Goal: Transaction & Acquisition: Purchase product/service

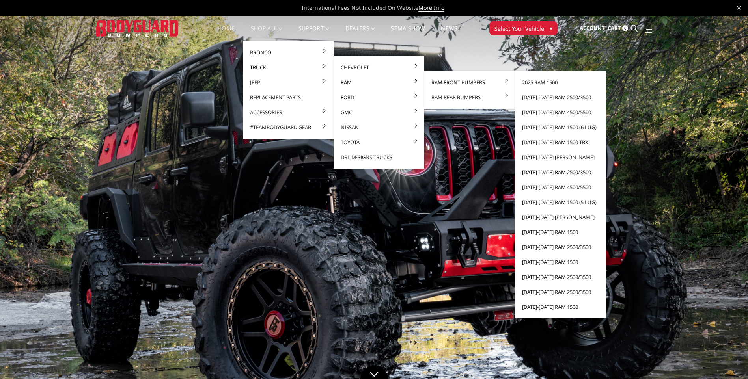
click at [544, 174] on link "[DATE]-[DATE] Ram 2500/3500" at bounding box center [560, 172] width 84 height 15
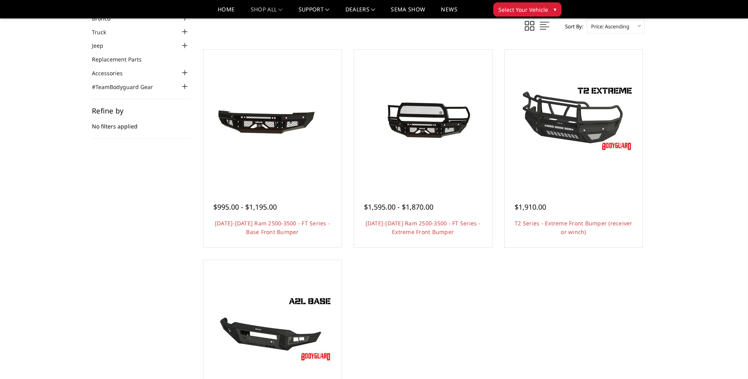
scroll to position [39, 0]
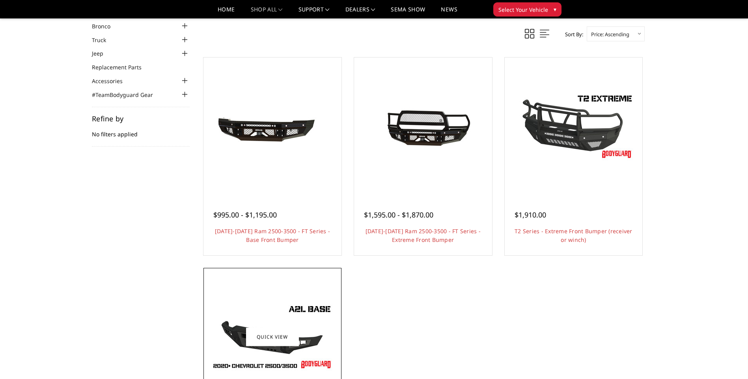
click at [297, 313] on img at bounding box center [272, 337] width 126 height 71
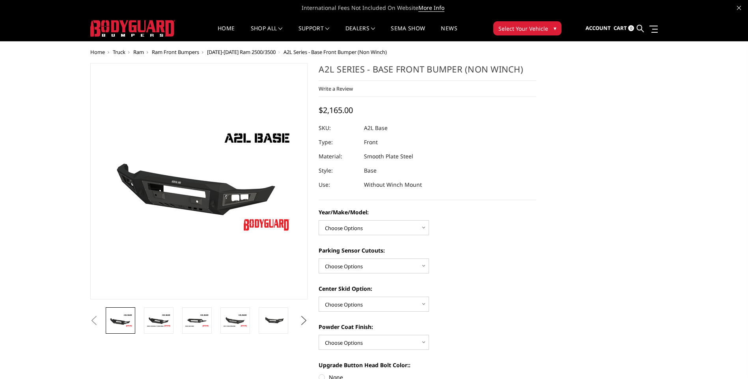
click at [303, 318] on button "Next" at bounding box center [304, 321] width 12 height 12
click at [275, 324] on img at bounding box center [273, 320] width 25 height 17
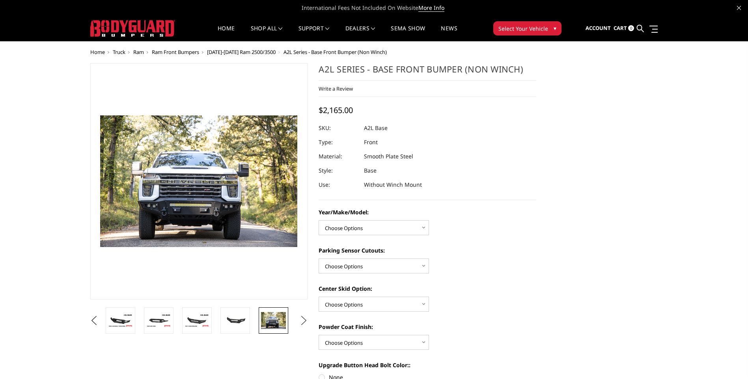
click at [300, 321] on button "Next" at bounding box center [304, 321] width 12 height 12
click at [266, 323] on img at bounding box center [273, 320] width 25 height 17
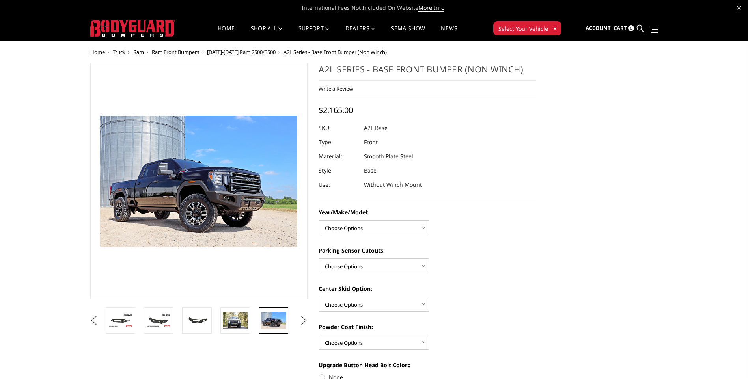
click at [271, 321] on img at bounding box center [273, 320] width 25 height 17
click at [367, 231] on select "Choose Options Chevrolet 15-19 2500/3500 Chevrolet 19-21 1500 Chevrolet 15-20 C…" at bounding box center [373, 227] width 110 height 15
select select "4343"
click at [318, 220] on select "Choose Options Chevrolet 15-19 2500/3500 Chevrolet 19-21 1500 Chevrolet 15-20 C…" at bounding box center [373, 227] width 110 height 15
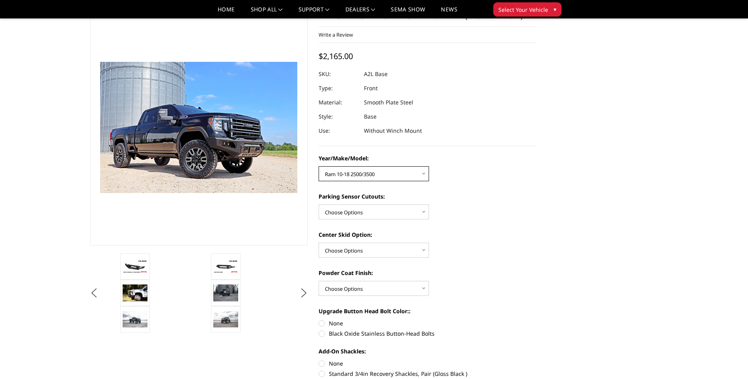
scroll to position [39, 0]
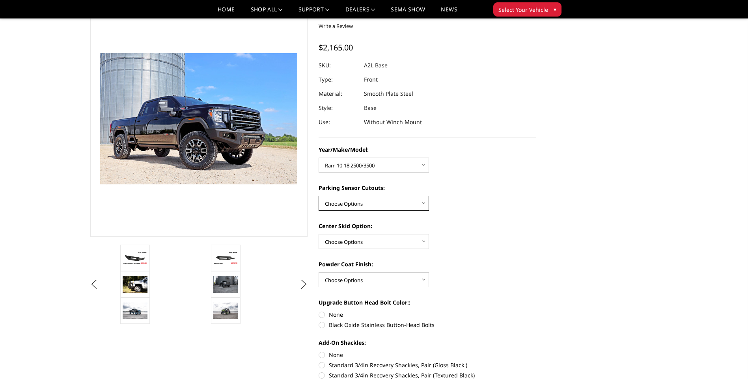
click at [425, 202] on select "Choose Options Yes - With Parking Sensor Cutouts No - Without Parking Sensor Cu…" at bounding box center [373, 203] width 110 height 15
select select "4329"
click at [318, 196] on select "Choose Options Yes - With Parking Sensor Cutouts No - Without Parking Sensor Cu…" at bounding box center [373, 203] width 110 height 15
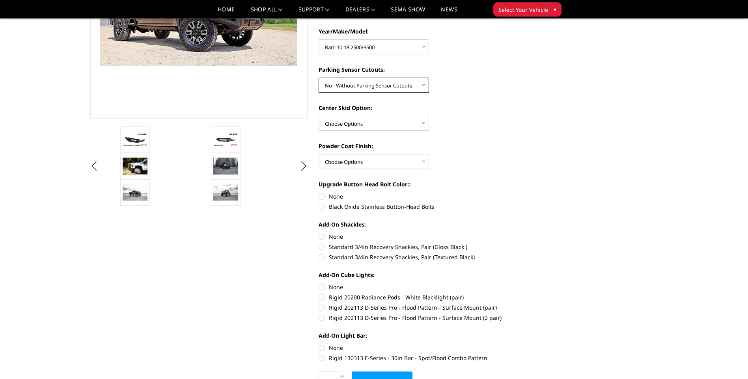
scroll to position [118, 0]
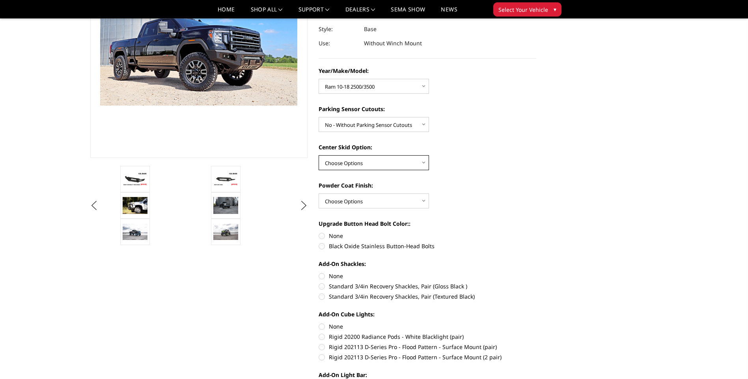
click at [424, 166] on select "Choose Options Single Light Bar Cutout" at bounding box center [373, 162] width 110 height 15
select select "4304"
click at [318, 155] on select "Choose Options Single Light Bar Cutout" at bounding box center [373, 162] width 110 height 15
click at [374, 201] on select "Choose Options Bare metal (included) Texture Black Powder Coat" at bounding box center [373, 201] width 110 height 15
select select "4285"
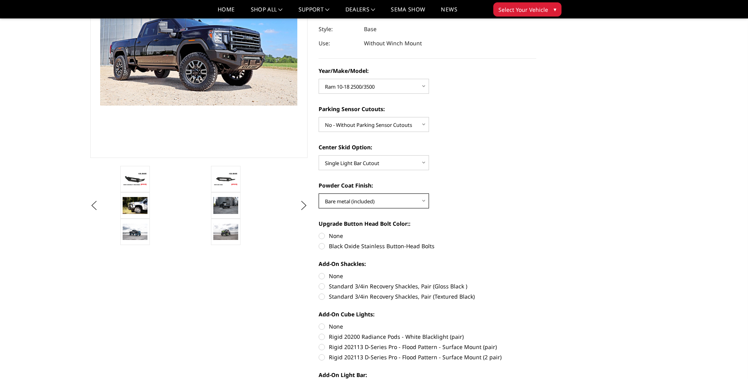
click at [318, 194] on select "Choose Options Bare metal (included) Texture Black Powder Coat" at bounding box center [373, 201] width 110 height 15
click at [322, 236] on label "None" at bounding box center [427, 236] width 218 height 8
click at [319, 232] on input "None" at bounding box center [318, 232] width 0 height 0
radio input "true"
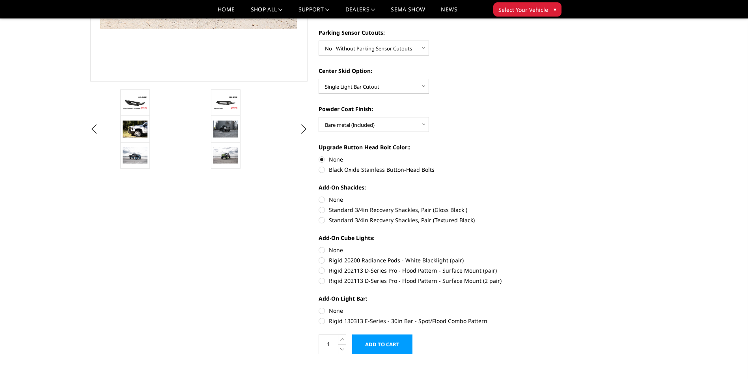
scroll to position [197, 0]
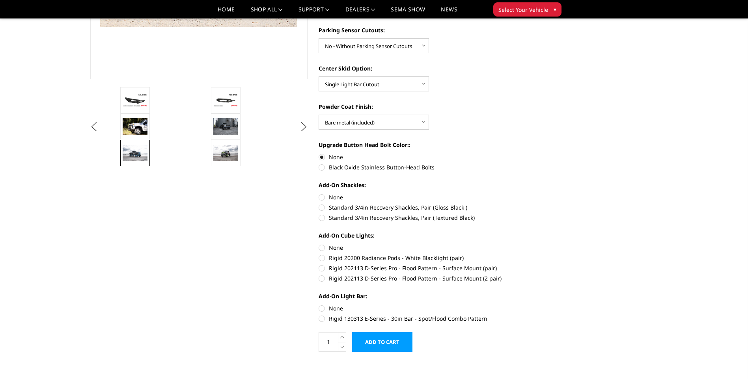
click at [143, 155] on img at bounding box center [135, 153] width 25 height 16
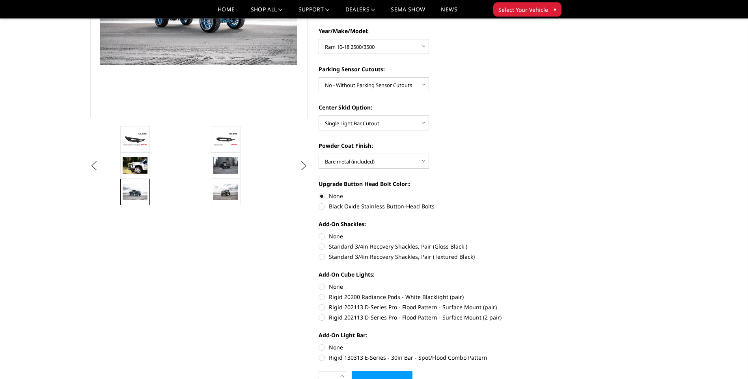
scroll to position [158, 0]
click at [322, 236] on label "None" at bounding box center [427, 236] width 218 height 8
click at [319, 232] on input "None" at bounding box center [318, 232] width 0 height 0
radio input "true"
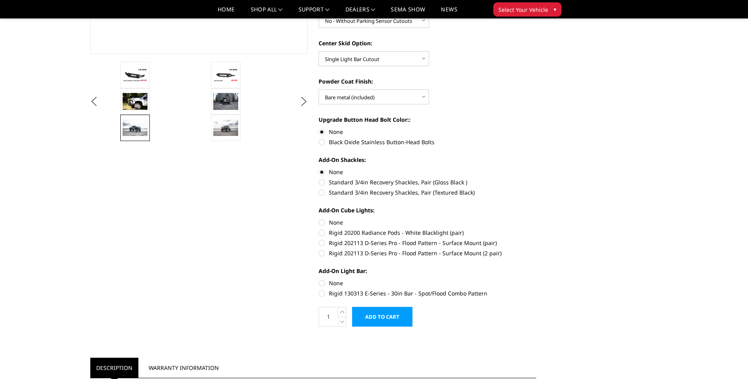
scroll to position [237, 0]
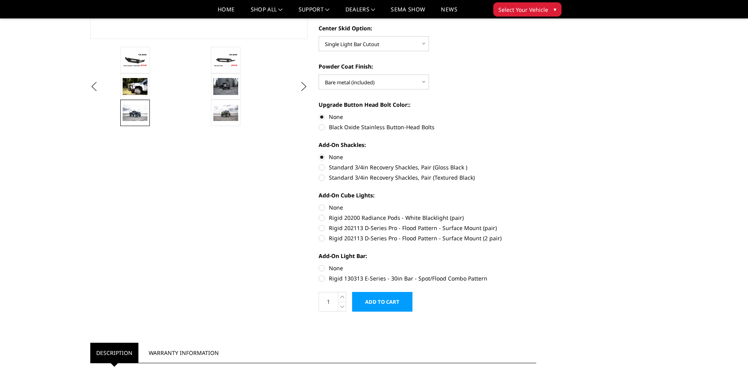
click at [323, 207] on label "None" at bounding box center [427, 207] width 218 height 8
click at [319, 204] on input "None" at bounding box center [318, 203] width 0 height 0
radio input "true"
click at [323, 208] on label "None" at bounding box center [427, 207] width 218 height 8
click at [319, 204] on input "None" at bounding box center [318, 203] width 0 height 0
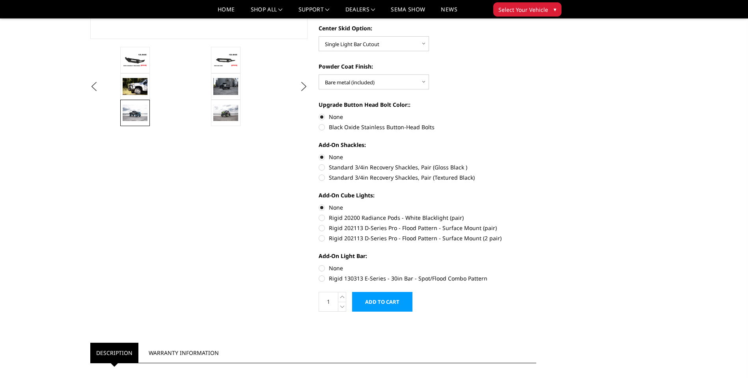
click at [322, 207] on label "None" at bounding box center [427, 207] width 218 height 8
click at [319, 204] on input "None" at bounding box center [318, 203] width 0 height 0
click at [322, 220] on label "Rigid 20200 Radiance Pods - White Blacklight (pair)" at bounding box center [427, 218] width 218 height 8
click at [536, 204] on input "Rigid 20200 Radiance Pods - White Blacklight (pair)" at bounding box center [536, 203] width 0 height 0
radio input "true"
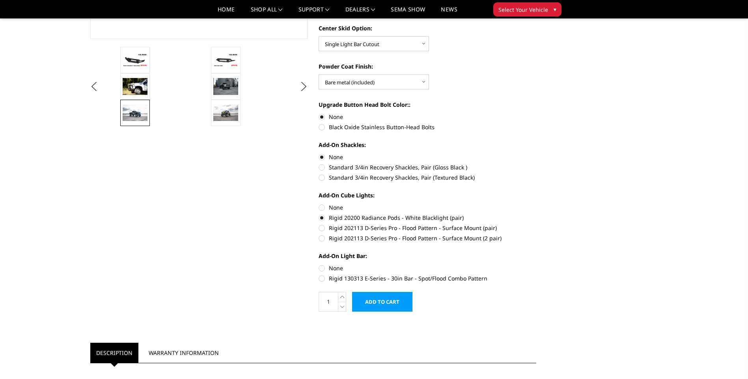
click at [321, 268] on label "None" at bounding box center [427, 268] width 218 height 8
click at [319, 264] on input "None" at bounding box center [318, 264] width 0 height 0
radio input "true"
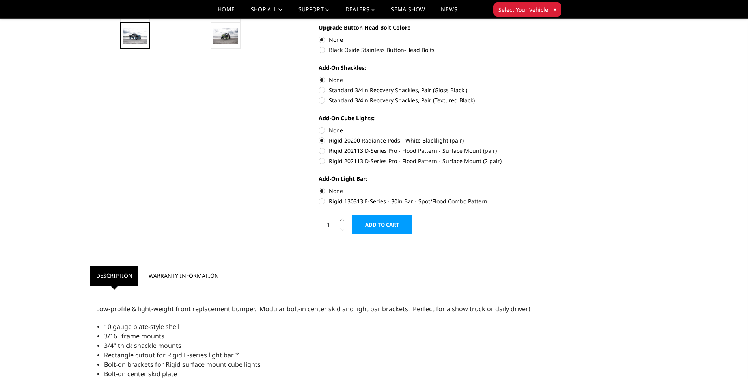
scroll to position [434, 0]
